Goal: Transaction & Acquisition: Subscribe to service/newsletter

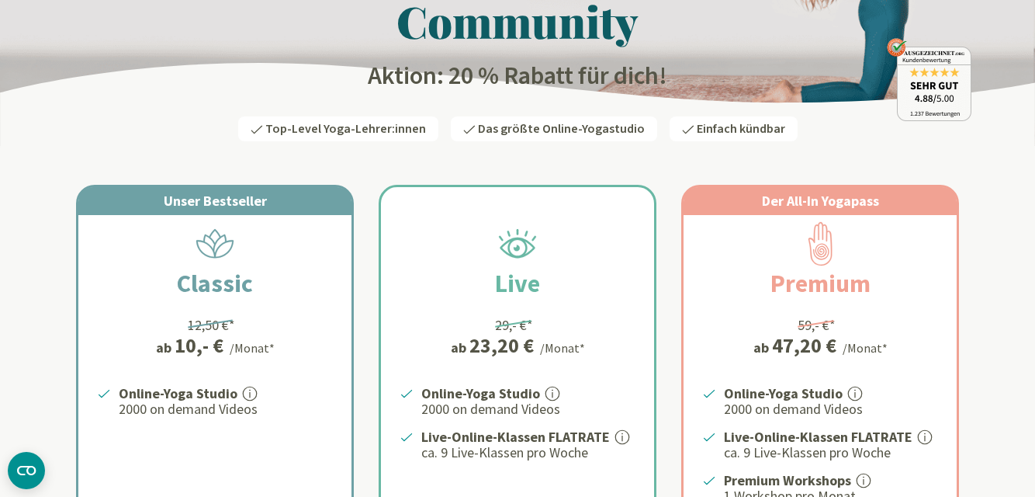
scroll to position [147, 0]
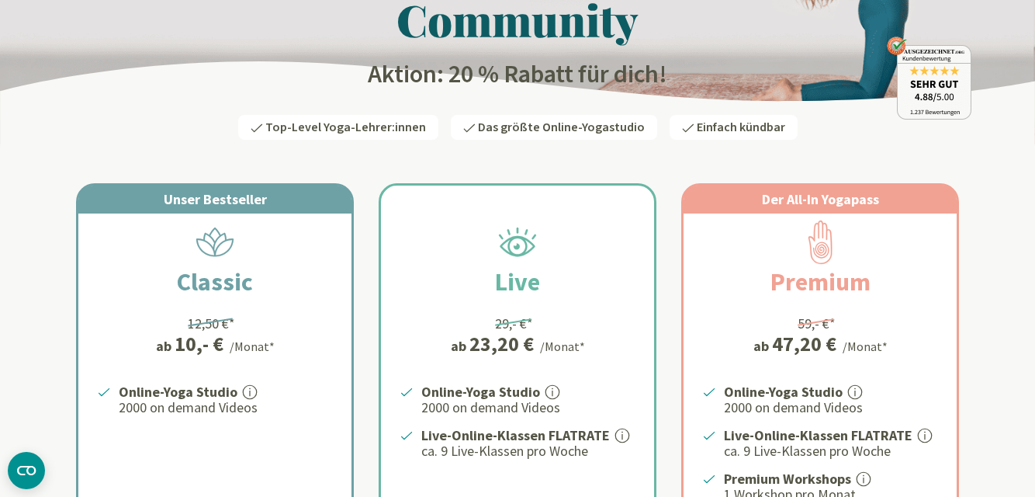
click at [213, 306] on div "Unser Bestseller Classic 12,50 €* ab 10,- € /Monat* Online-Yoga Studio 2000 on …" at bounding box center [214, 414] width 273 height 458
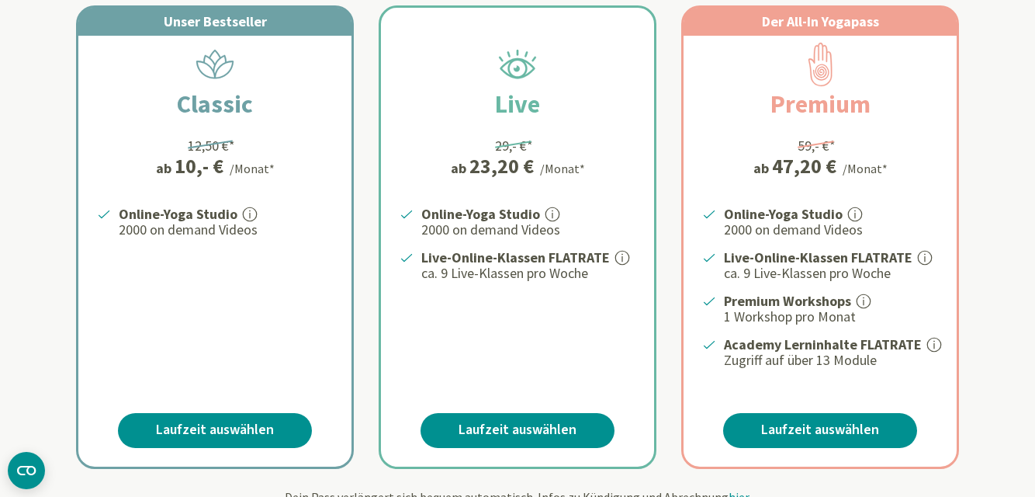
scroll to position [328, 0]
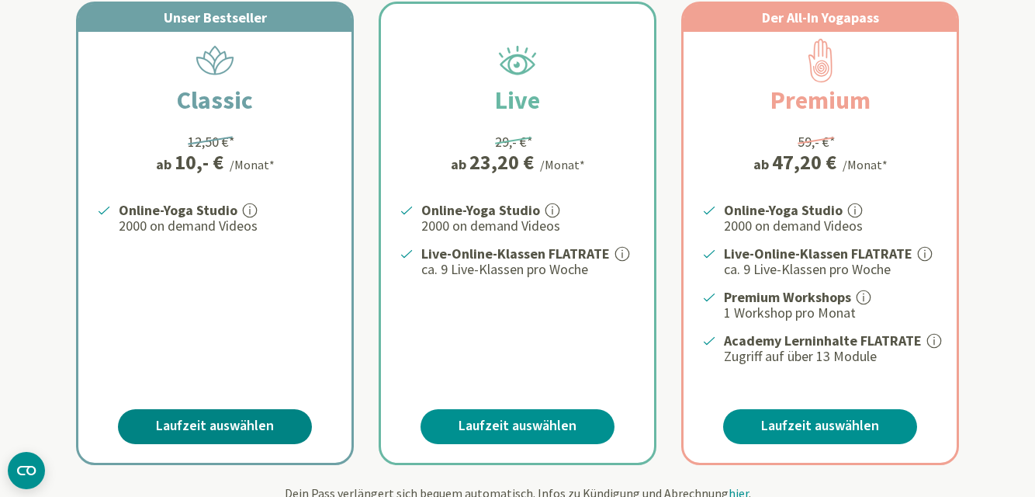
click at [227, 428] on link "Laufzeit auswählen" at bounding box center [215, 426] width 194 height 35
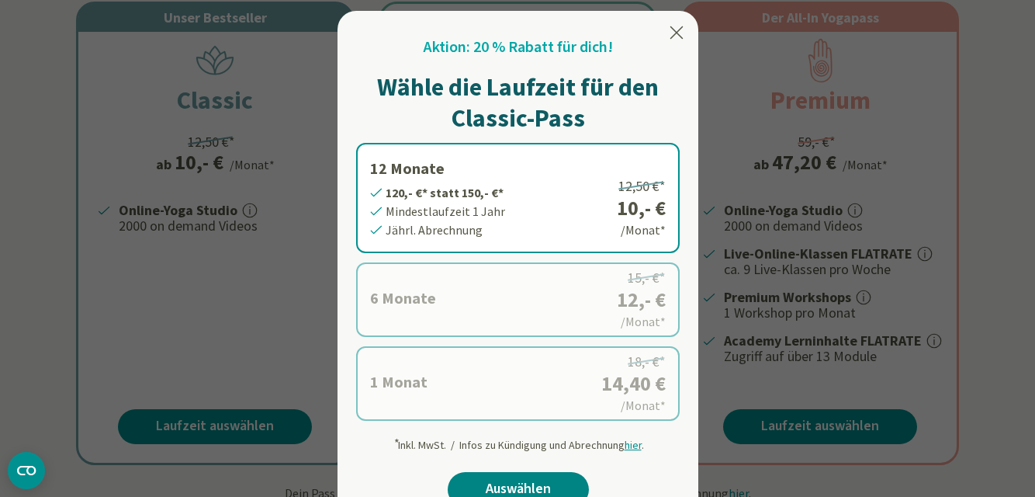
click at [519, 476] on link "Auswählen" at bounding box center [518, 489] width 141 height 35
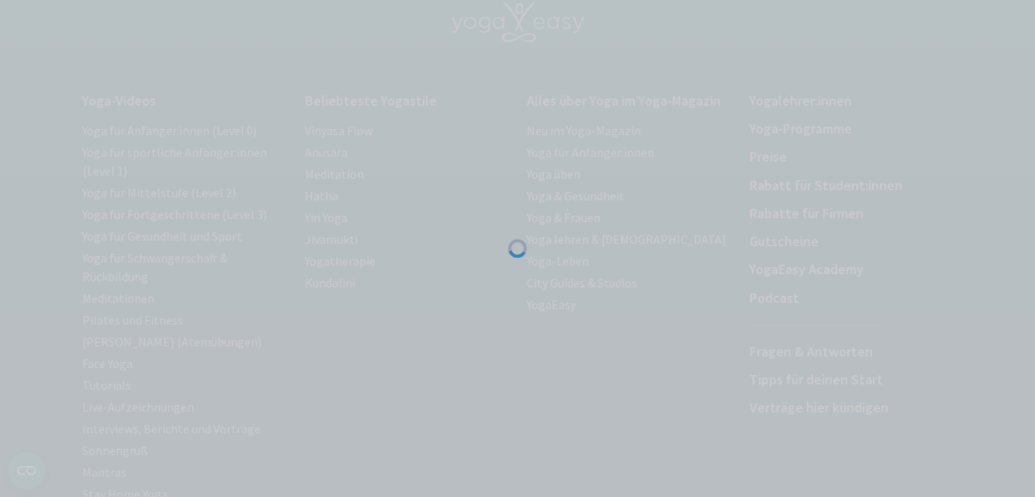
scroll to position [118, 0]
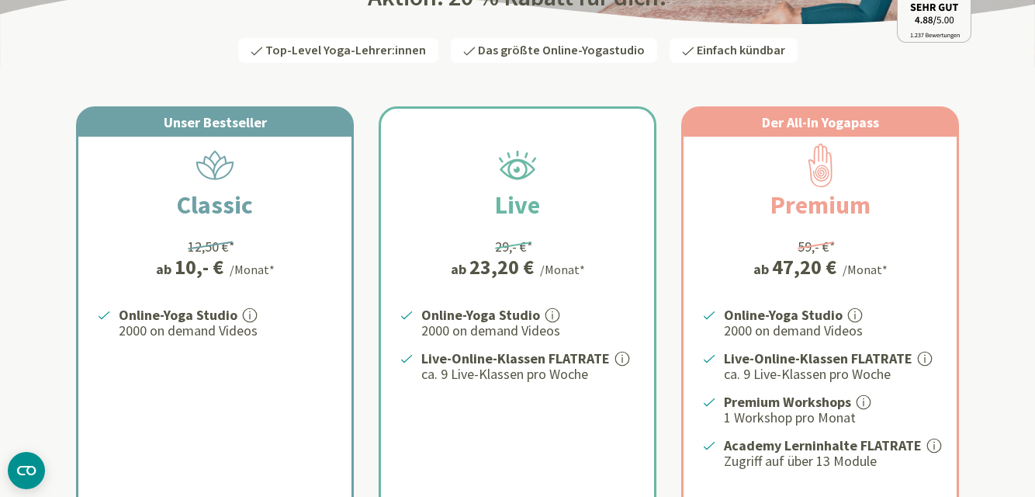
scroll to position [225, 0]
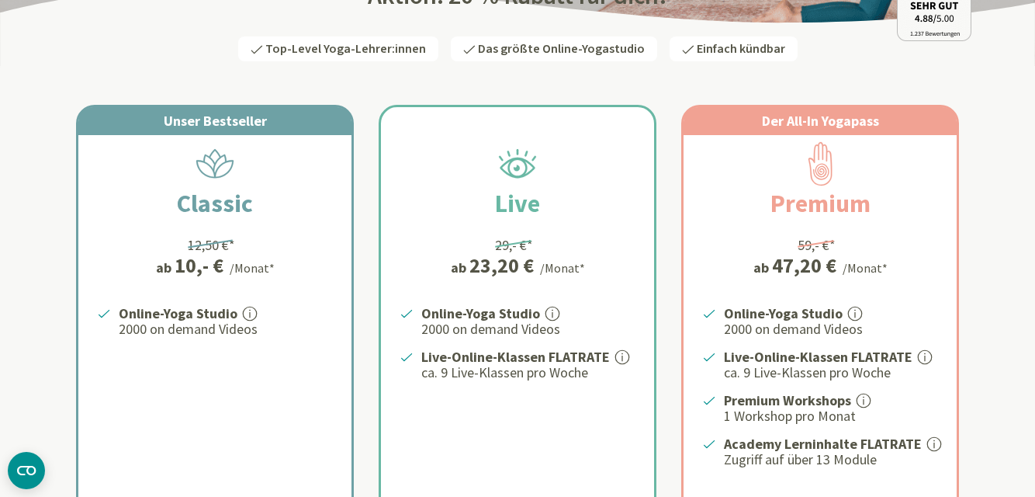
click at [216, 206] on h2 "Classic" at bounding box center [215, 203] width 151 height 37
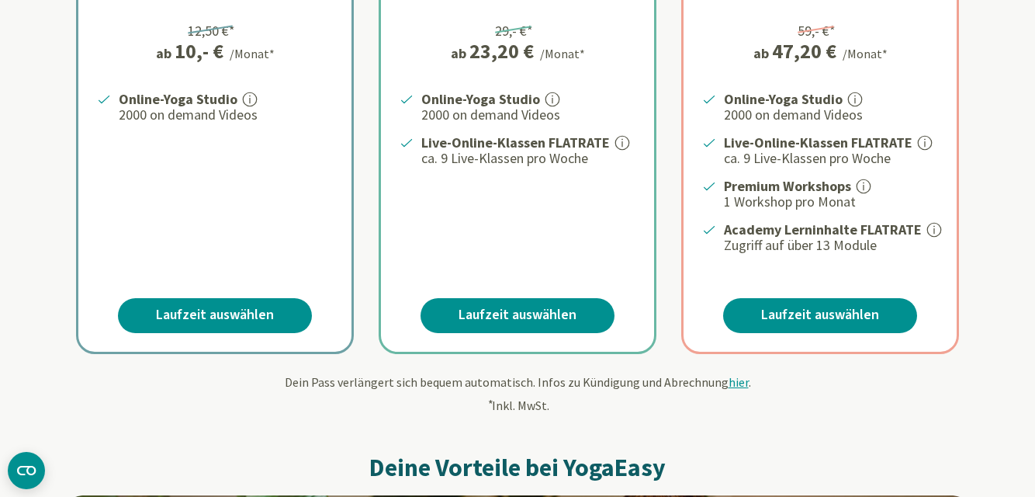
scroll to position [607, 0]
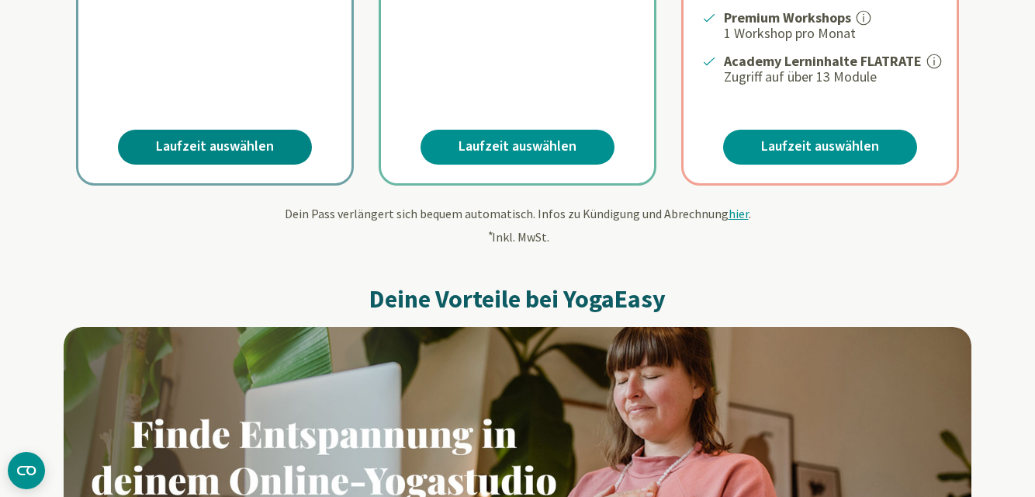
click at [229, 149] on link "Laufzeit auswählen" at bounding box center [215, 147] width 194 height 35
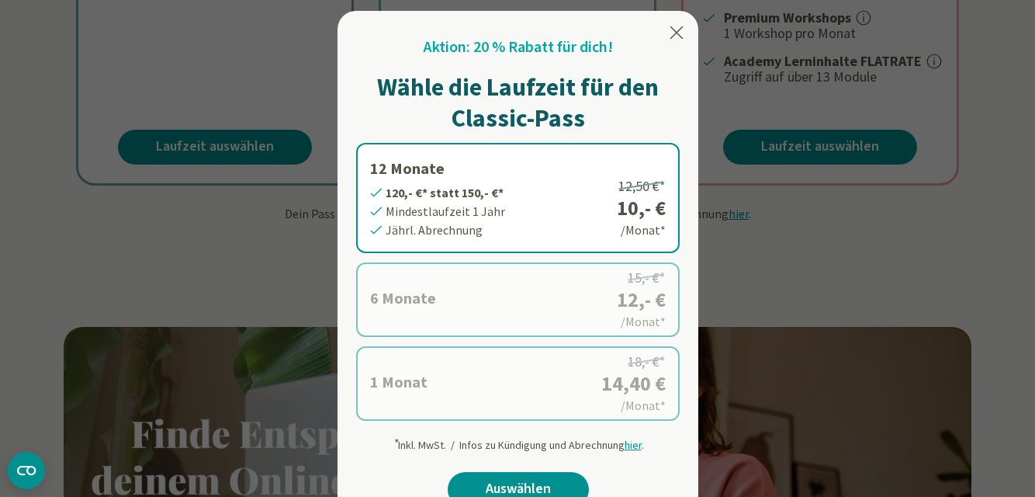
scroll to position [700, 0]
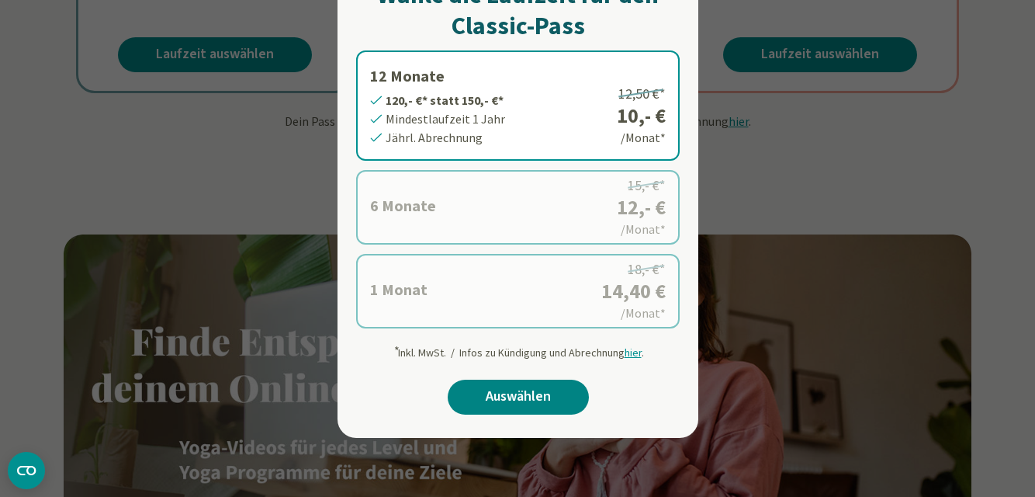
click at [528, 400] on link "Auswählen" at bounding box center [518, 396] width 141 height 35
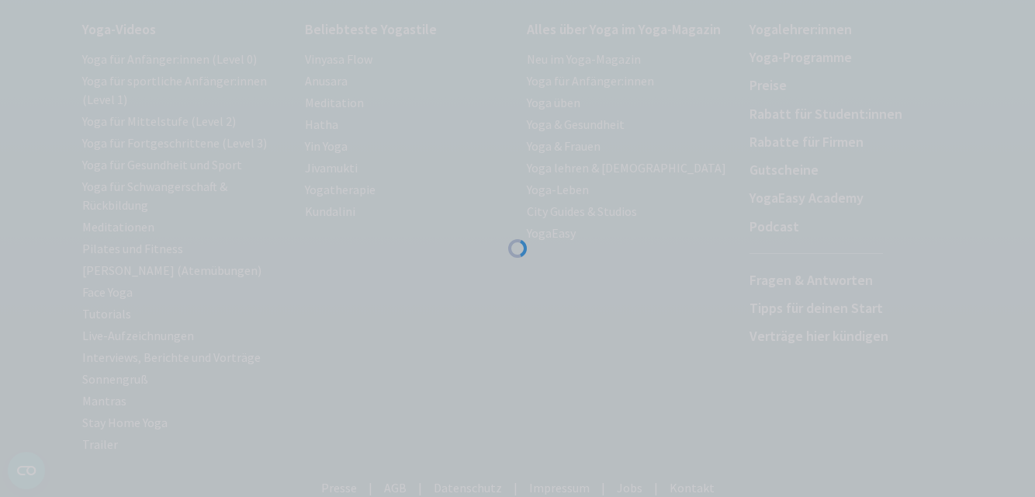
scroll to position [191, 0]
